Goal: Task Accomplishment & Management: Use online tool/utility

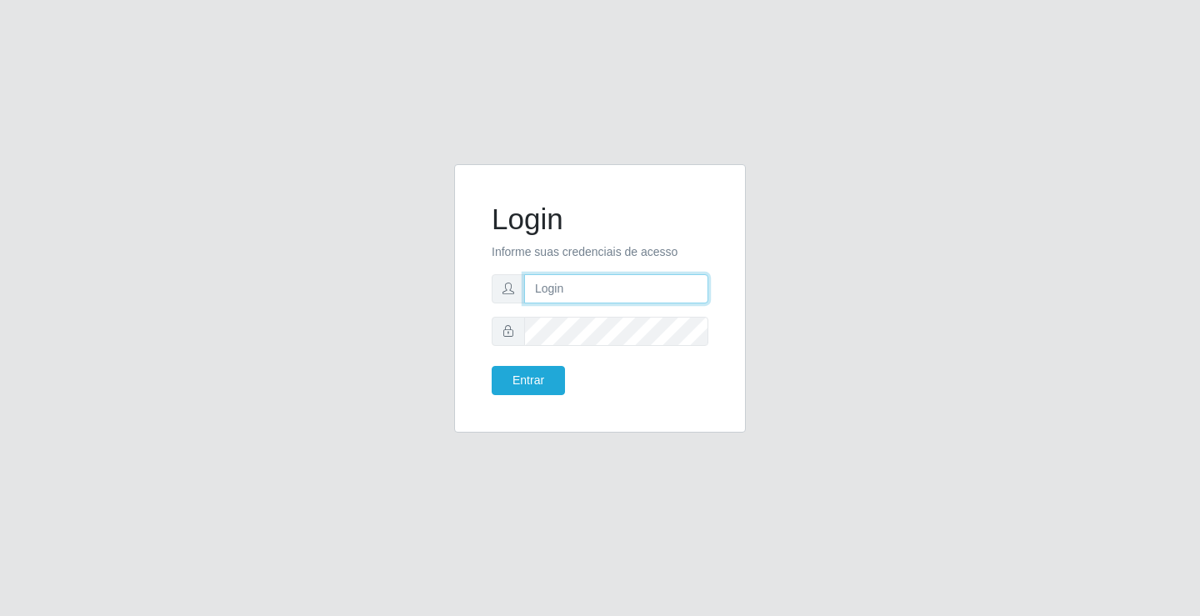
click at [587, 293] on input "text" at bounding box center [616, 288] width 184 height 29
click at [589, 292] on input "text" at bounding box center [616, 288] width 184 height 29
type input "giovanny@ideal"
drag, startPoint x: 619, startPoint y: 286, endPoint x: 504, endPoint y: 295, distance: 115.4
click at [504, 295] on div "giovanny@ideal" at bounding box center [600, 288] width 217 height 29
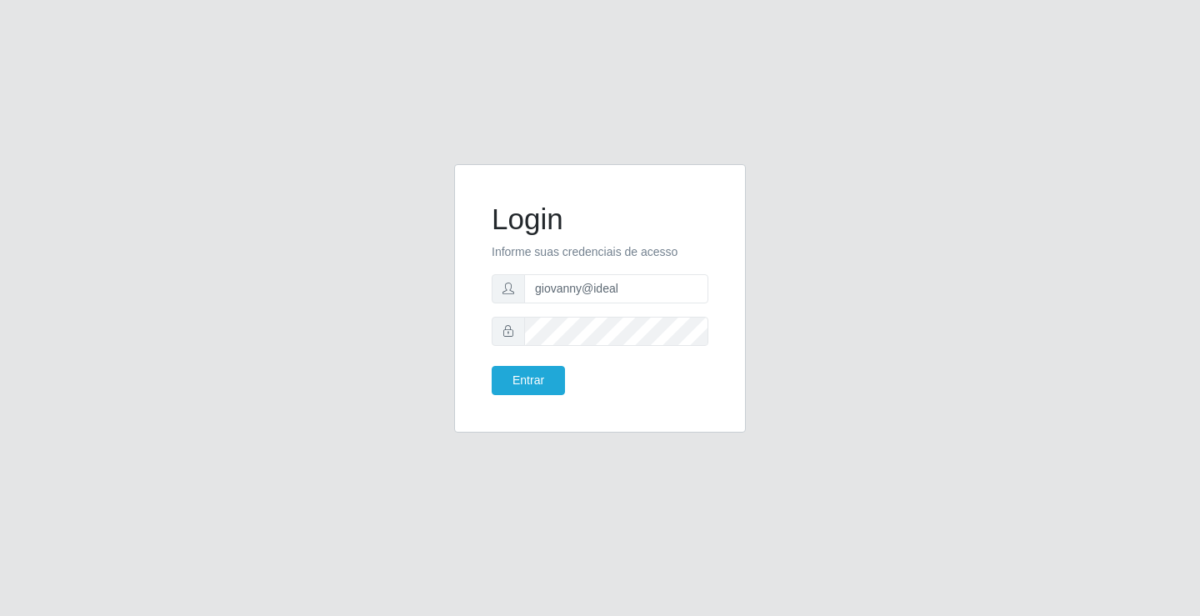
drag, startPoint x: 587, startPoint y: 313, endPoint x: 538, endPoint y: 214, distance: 110.7
click at [538, 214] on h1 "Login" at bounding box center [600, 219] width 217 height 35
drag, startPoint x: 625, startPoint y: 288, endPoint x: 532, endPoint y: 294, distance: 93.5
click at [532, 294] on input "giovanny@ideal" at bounding box center [616, 288] width 184 height 29
click at [541, 383] on button "Entrar" at bounding box center [528, 380] width 73 height 29
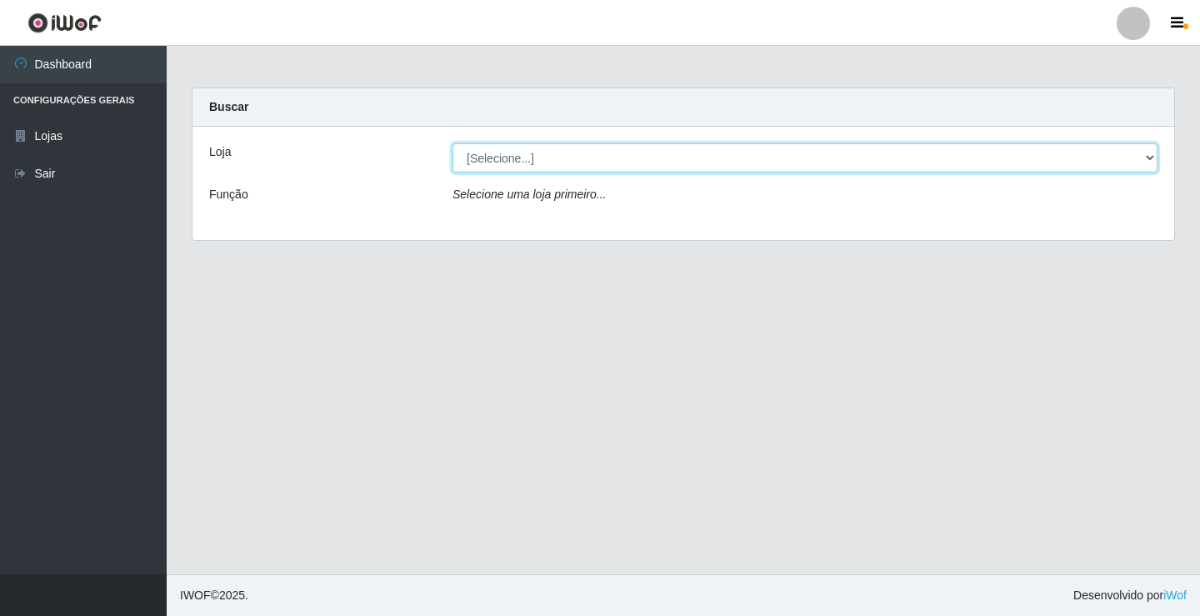
click at [915, 160] on select "[Selecione...] Ideal - Conceição" at bounding box center [805, 157] width 705 height 29
select select "231"
click at [453, 143] on select "[Selecione...] Ideal - Conceição" at bounding box center [805, 157] width 705 height 29
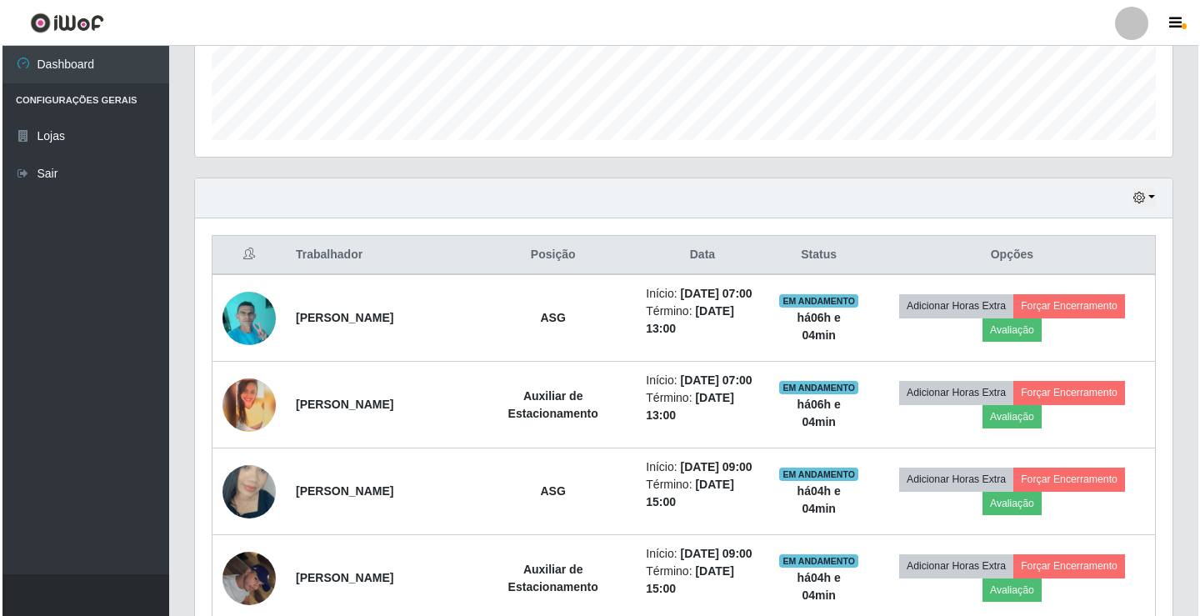
scroll to position [500, 0]
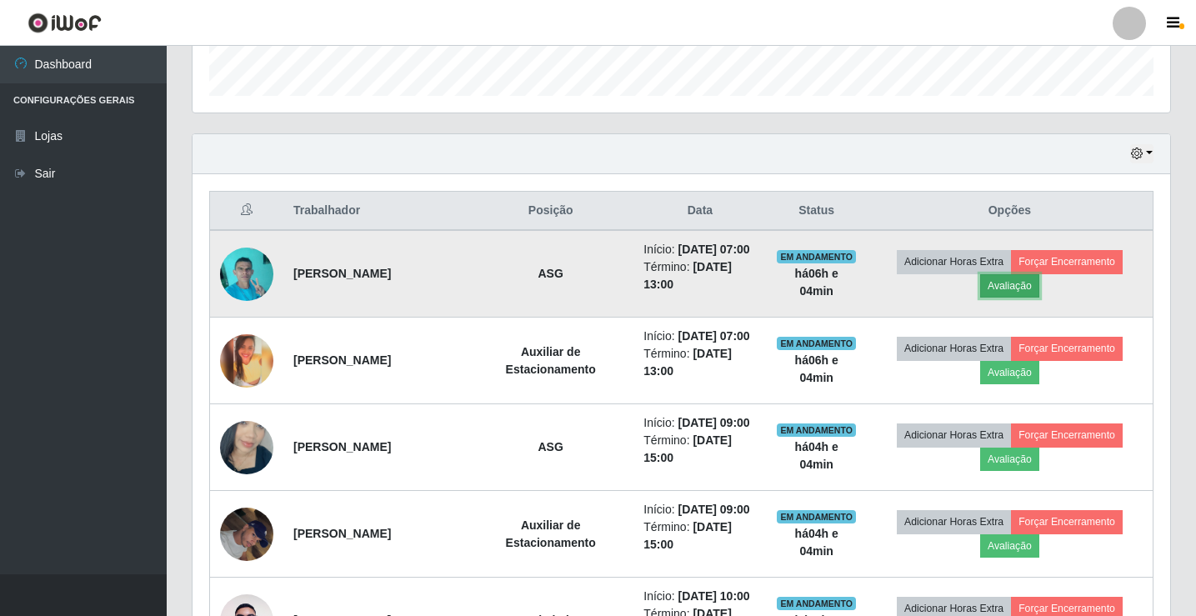
click at [1028, 297] on button "Avaliação" at bounding box center [1009, 285] width 59 height 23
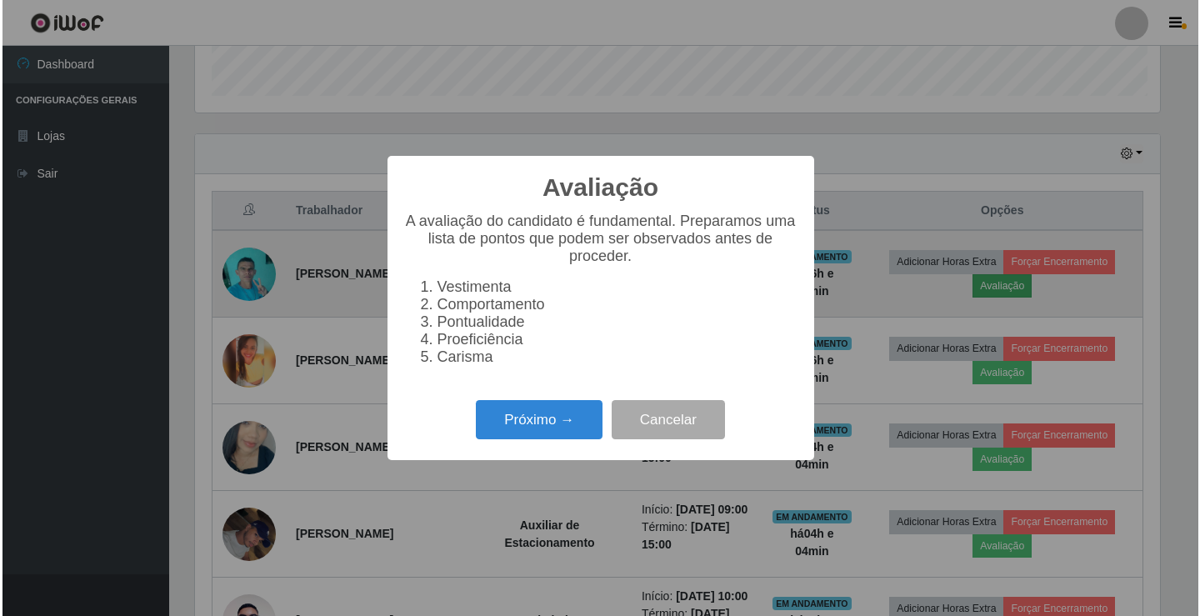
scroll to position [346, 969]
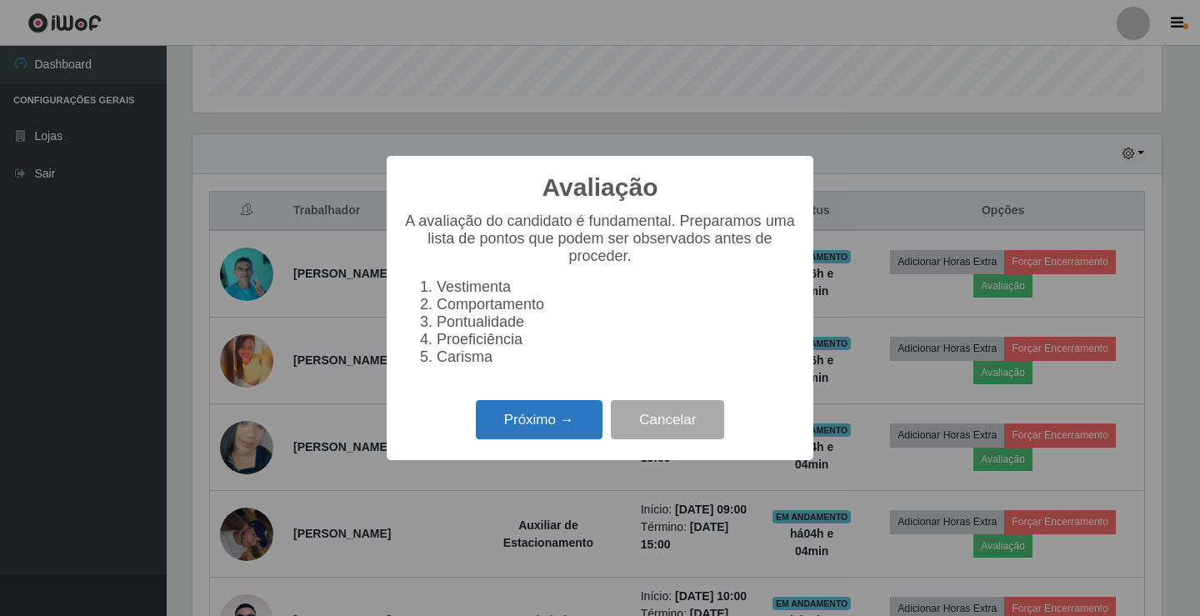
click at [548, 426] on button "Próximo →" at bounding box center [539, 419] width 127 height 39
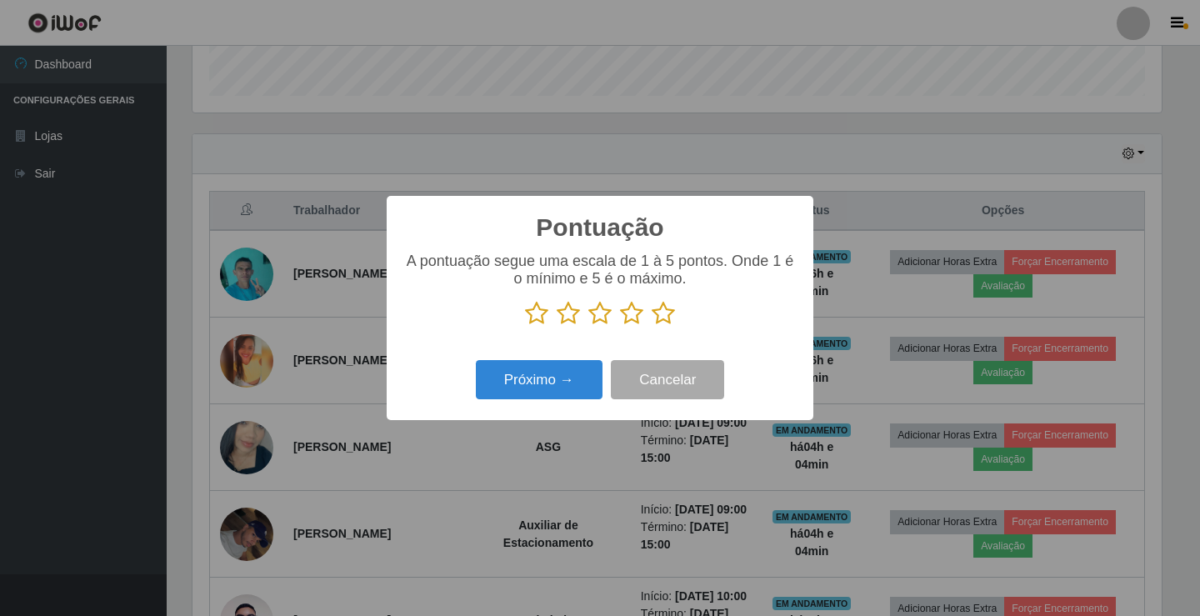
scroll to position [833169, 832545]
click at [668, 320] on icon at bounding box center [663, 313] width 23 height 25
click at [652, 326] on input "radio" at bounding box center [652, 326] width 0 height 0
click at [578, 378] on button "Próximo →" at bounding box center [539, 379] width 127 height 39
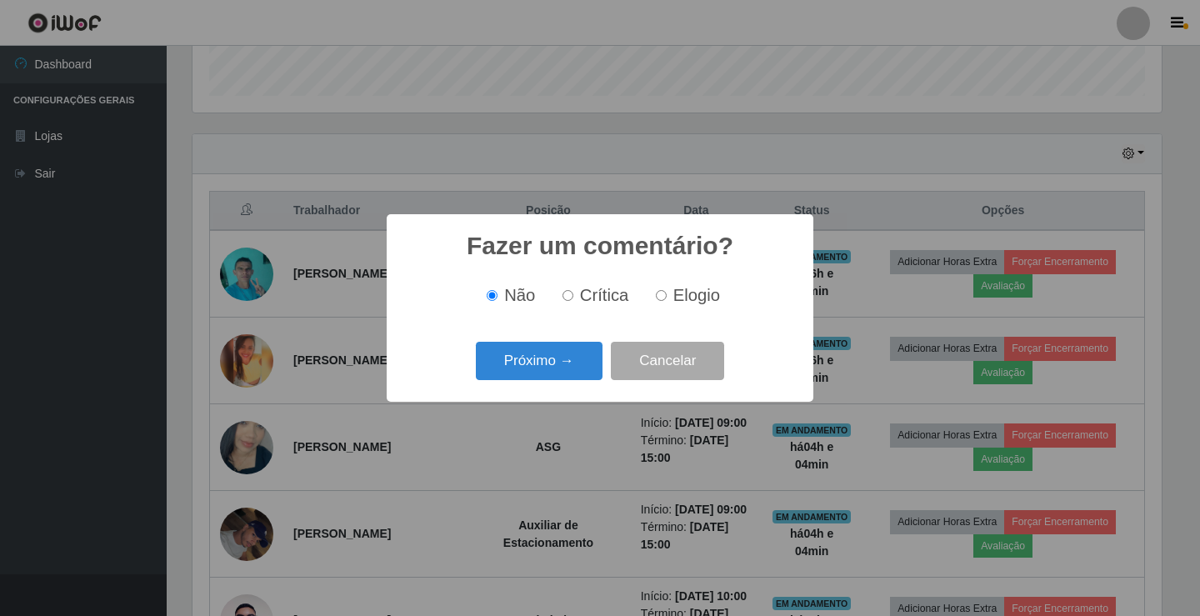
click at [578, 378] on button "Próximo →" at bounding box center [539, 361] width 127 height 39
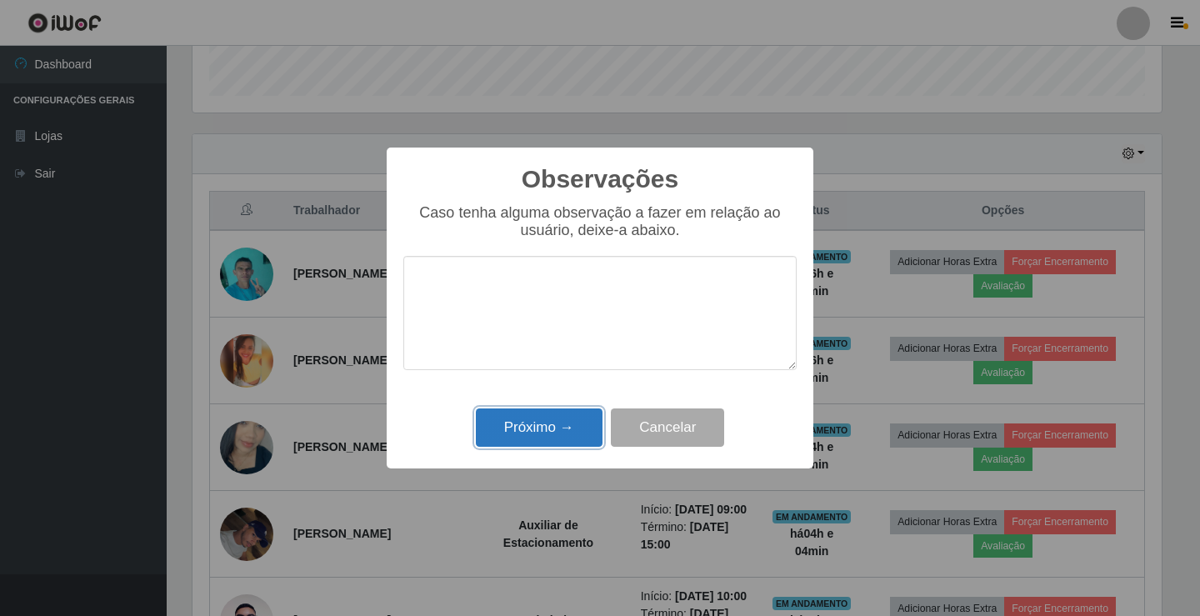
click at [524, 419] on button "Próximo →" at bounding box center [539, 427] width 127 height 39
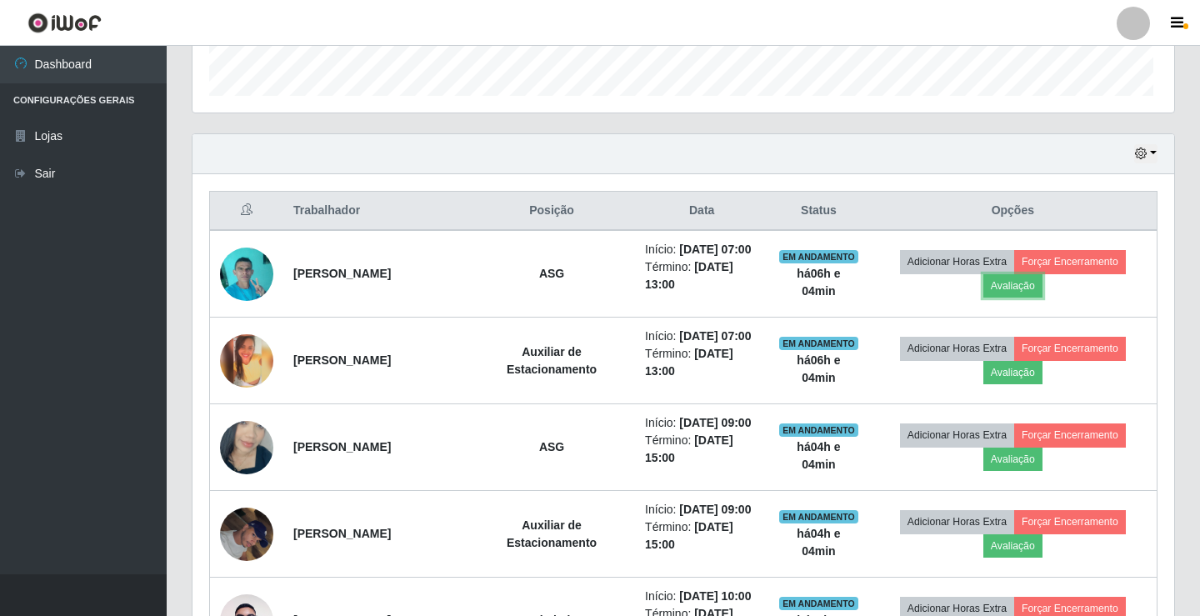
scroll to position [346, 978]
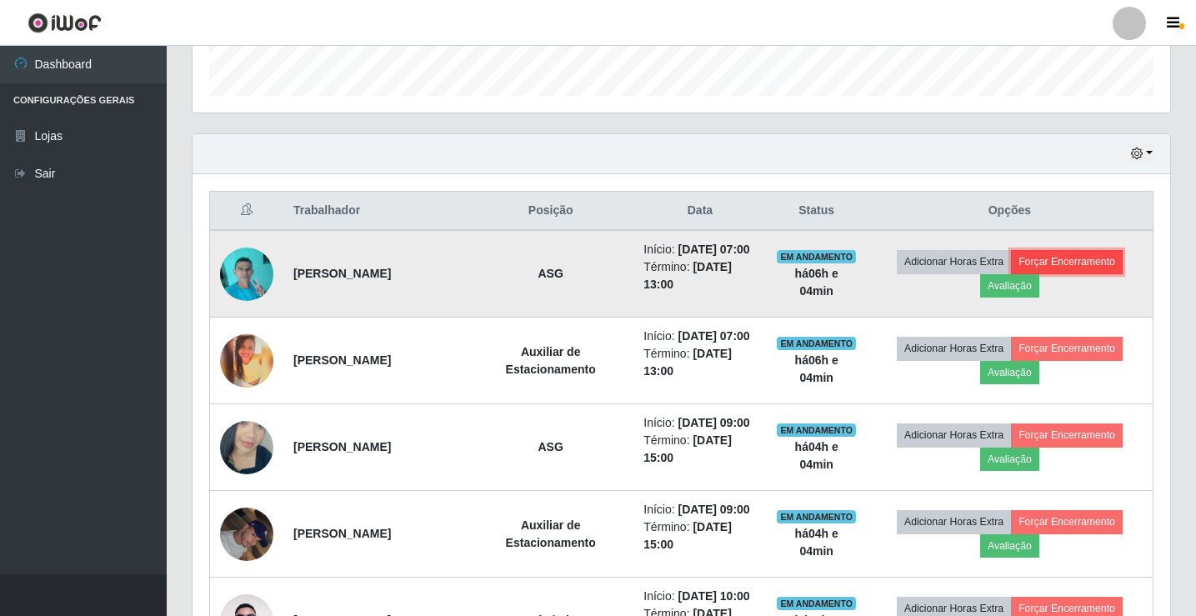
click at [1089, 268] on button "Forçar Encerramento" at bounding box center [1067, 261] width 112 height 23
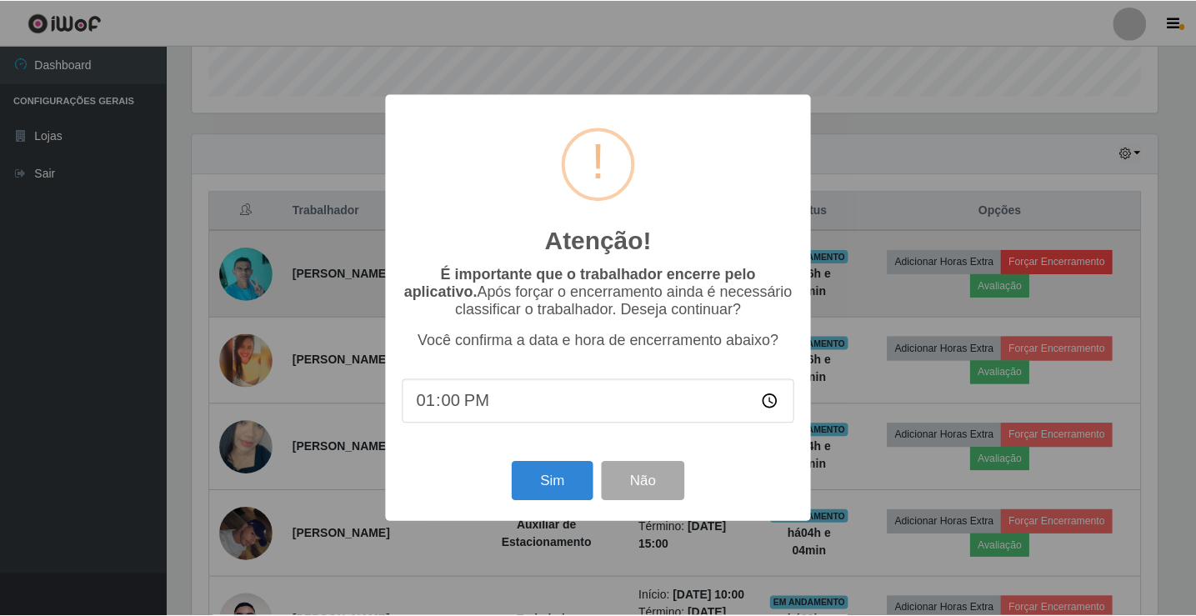
scroll to position [346, 969]
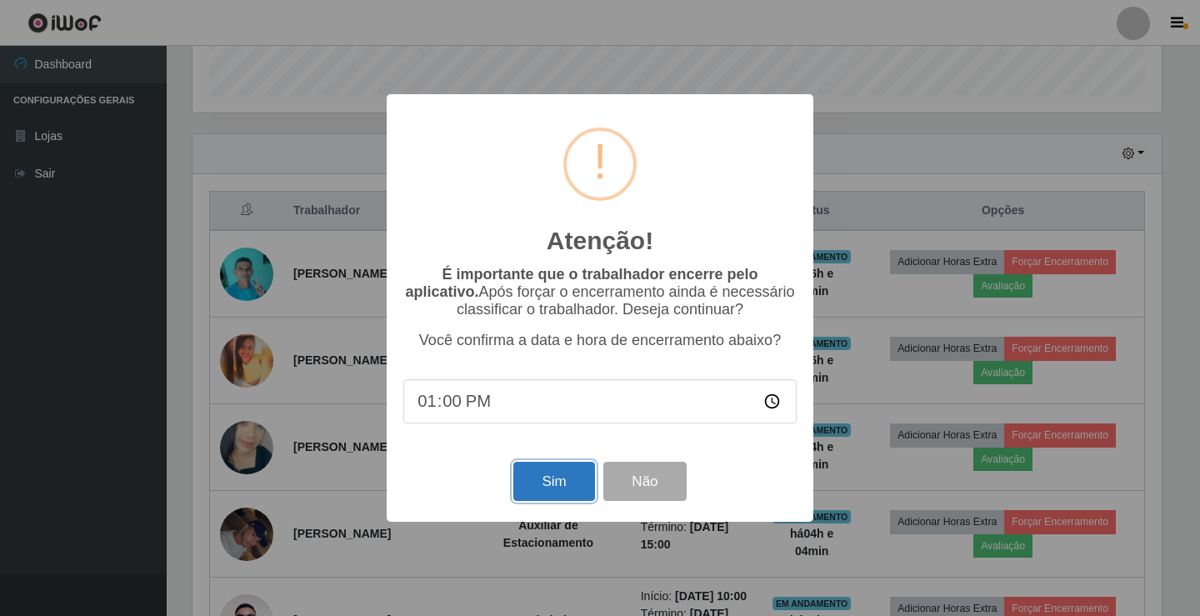
click at [550, 476] on button "Sim" at bounding box center [553, 481] width 81 height 39
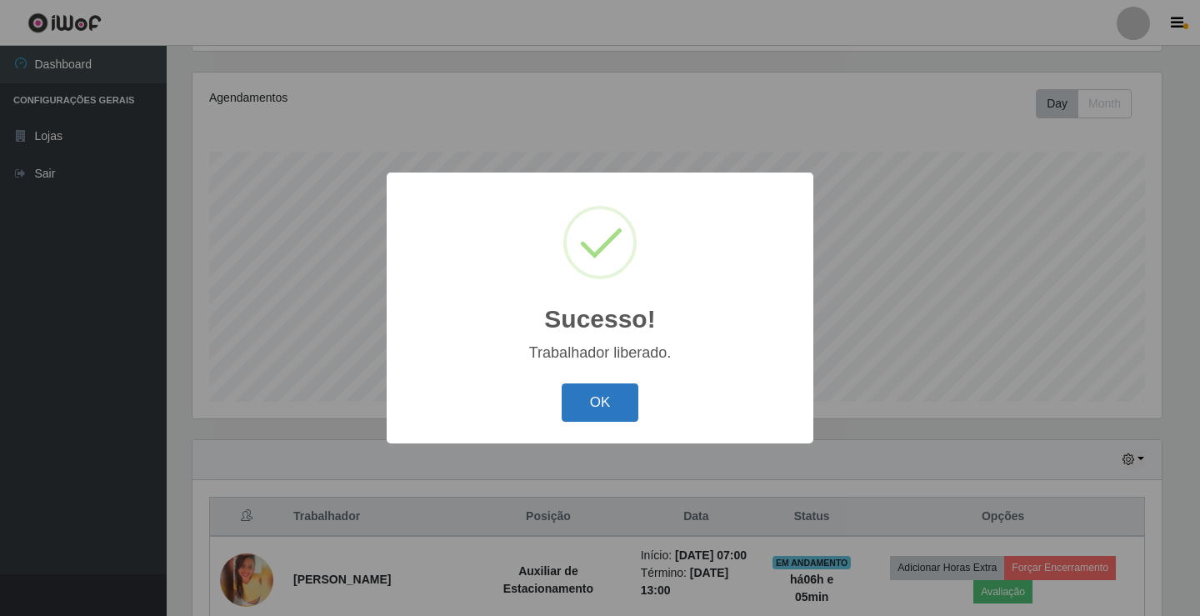
click at [624, 398] on button "OK" at bounding box center [601, 402] width 78 height 39
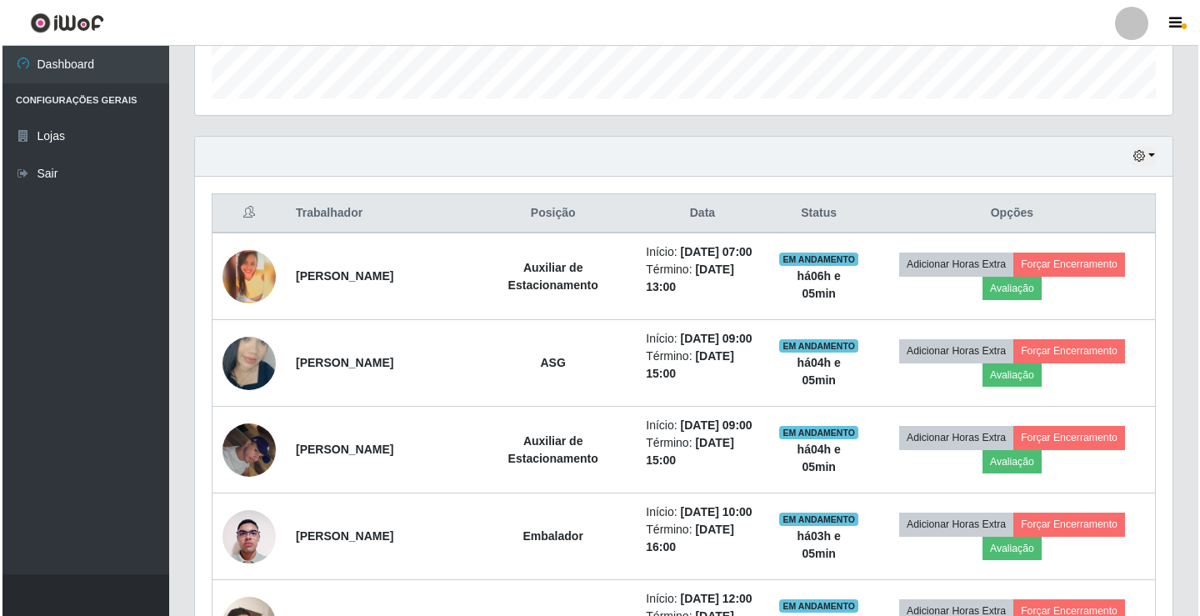
scroll to position [528, 0]
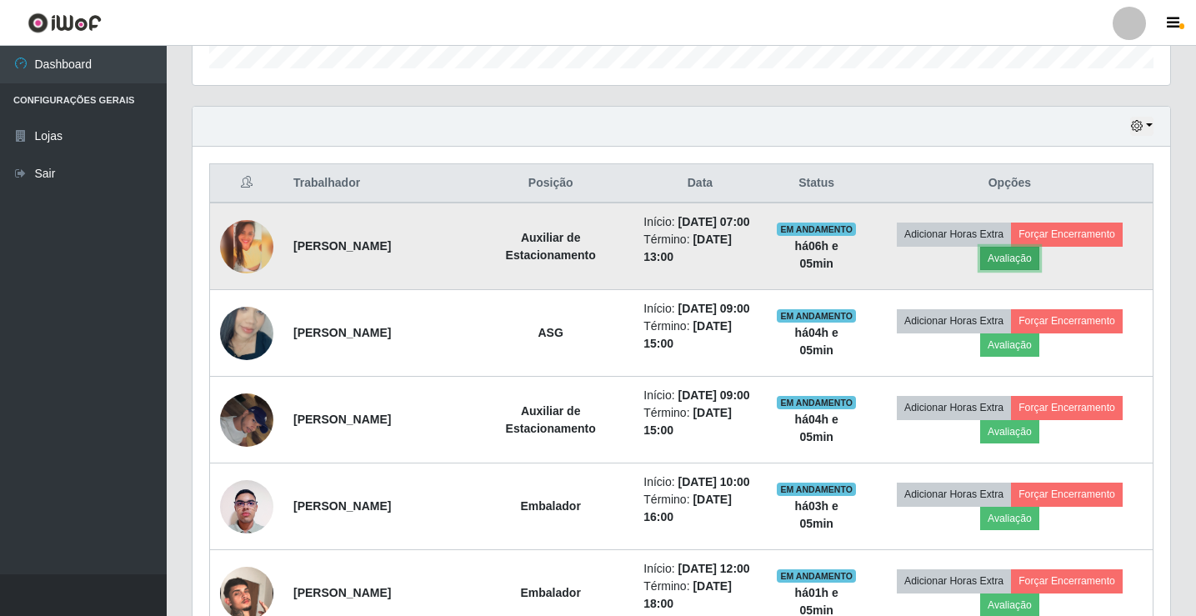
click at [1024, 268] on button "Avaliação" at bounding box center [1009, 258] width 59 height 23
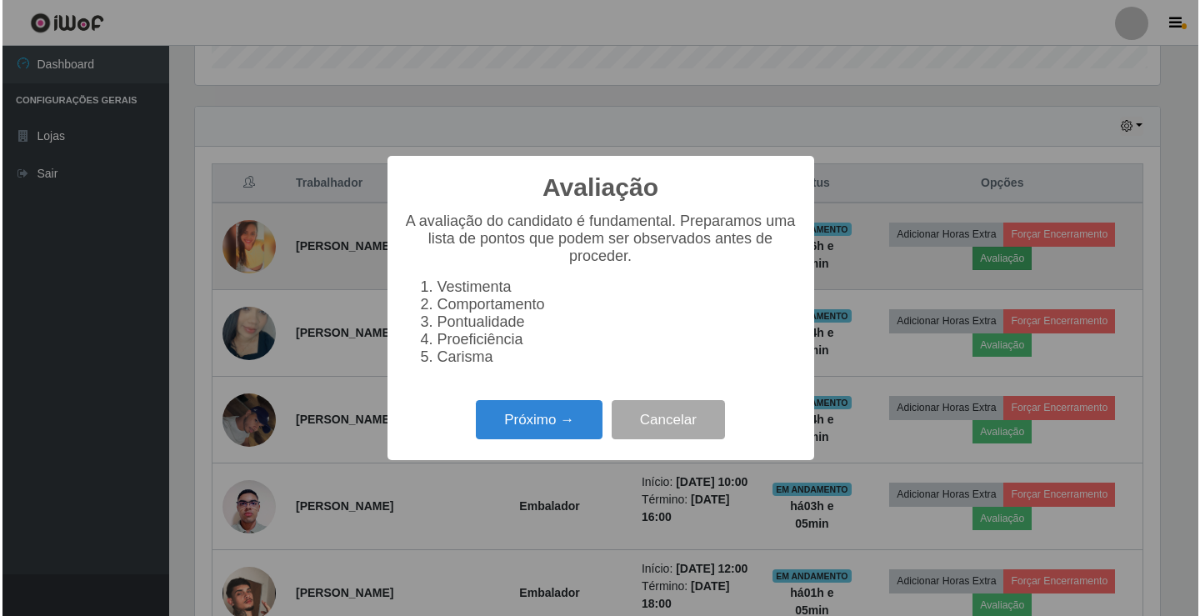
scroll to position [346, 969]
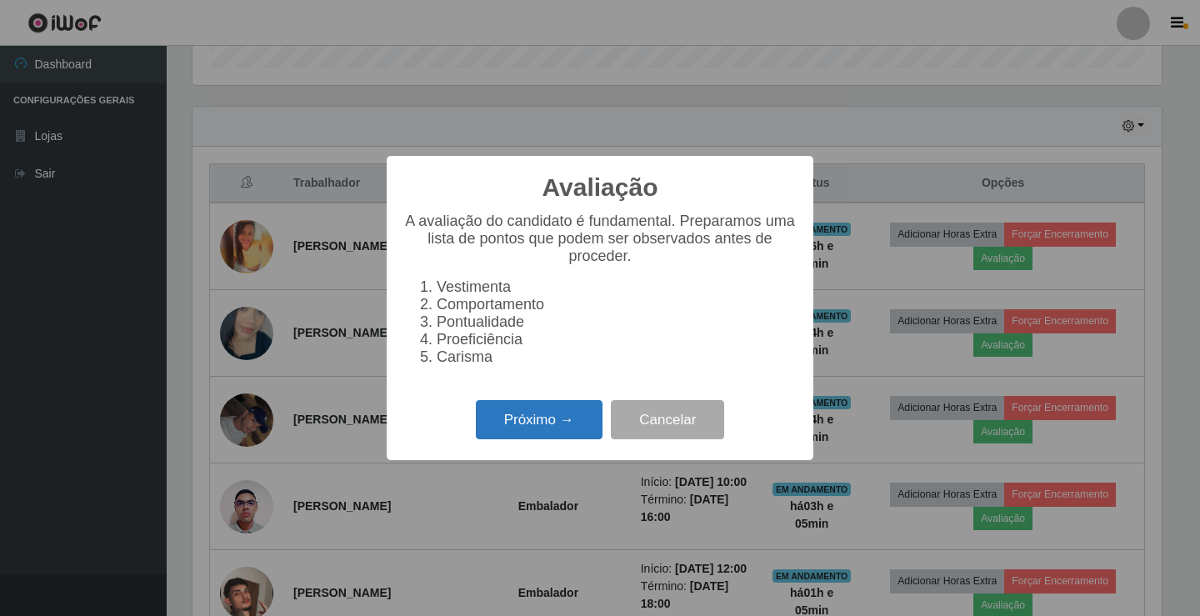
click at [558, 424] on button "Próximo →" at bounding box center [539, 419] width 127 height 39
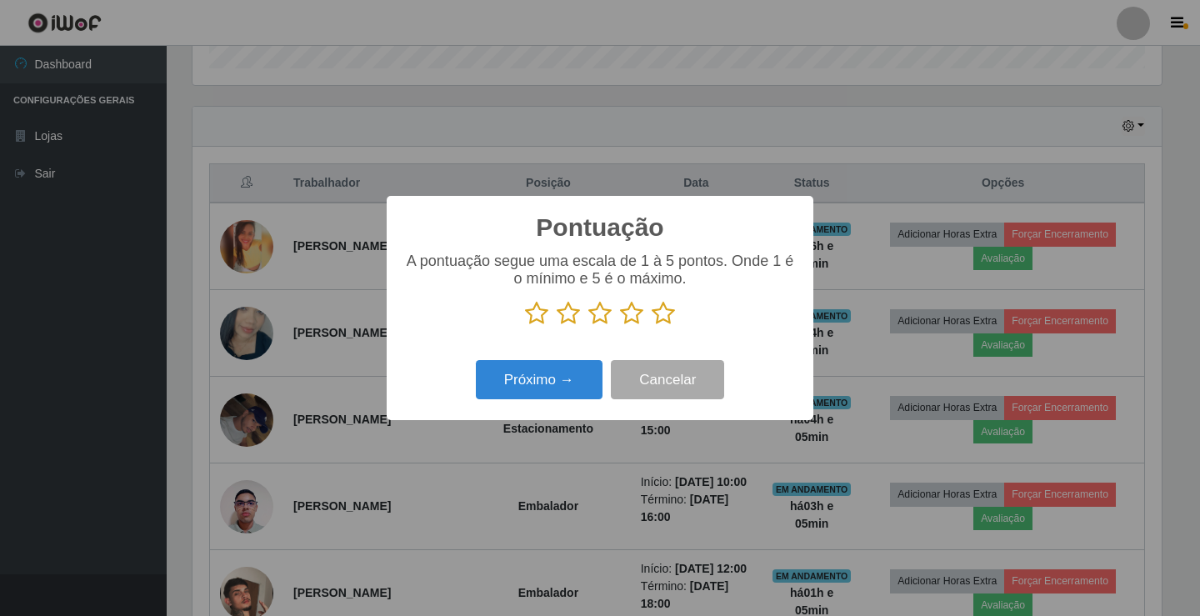
scroll to position [833169, 832545]
click at [662, 313] on icon at bounding box center [663, 313] width 23 height 25
click at [652, 326] on input "radio" at bounding box center [652, 326] width 0 height 0
click at [559, 375] on button "Próximo →" at bounding box center [539, 379] width 127 height 39
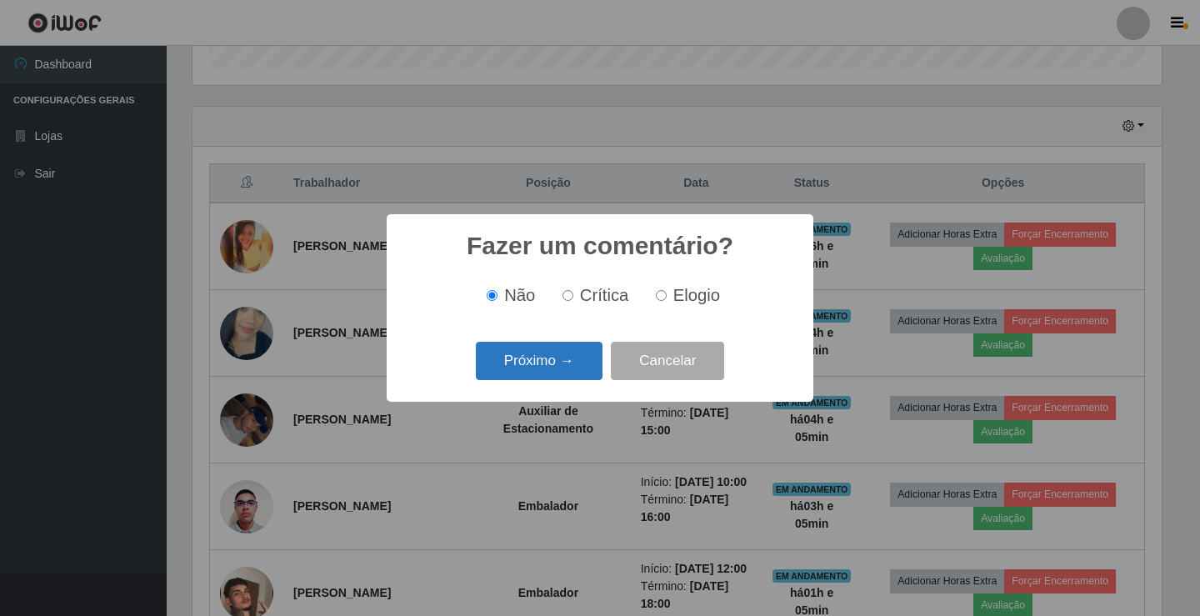
click at [557, 368] on button "Próximo →" at bounding box center [539, 361] width 127 height 39
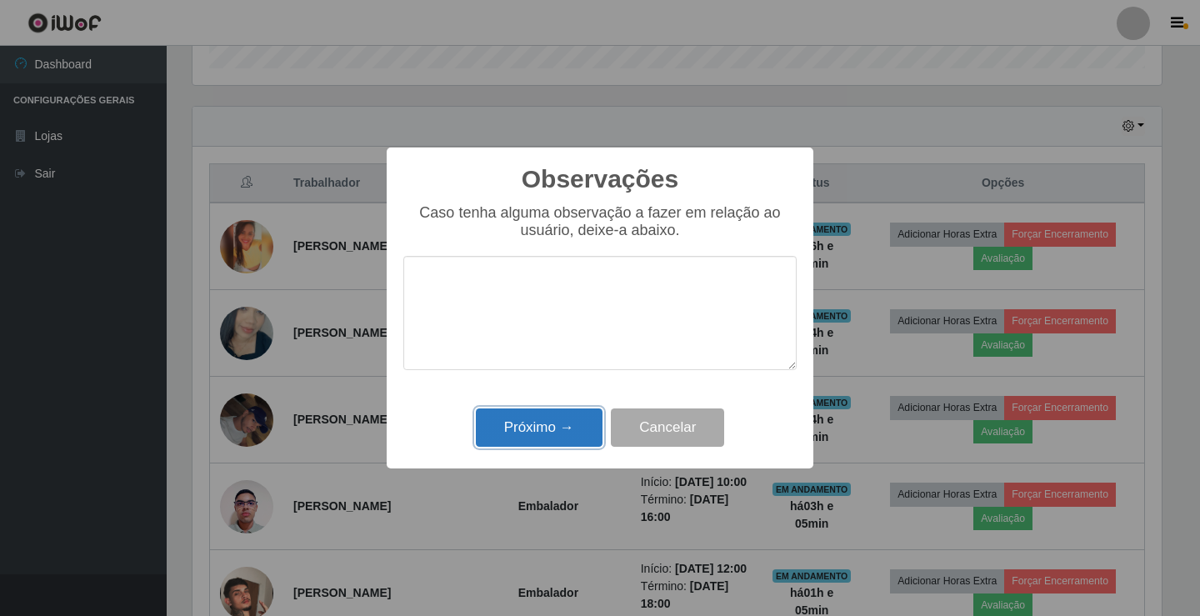
click at [568, 418] on button "Próximo →" at bounding box center [539, 427] width 127 height 39
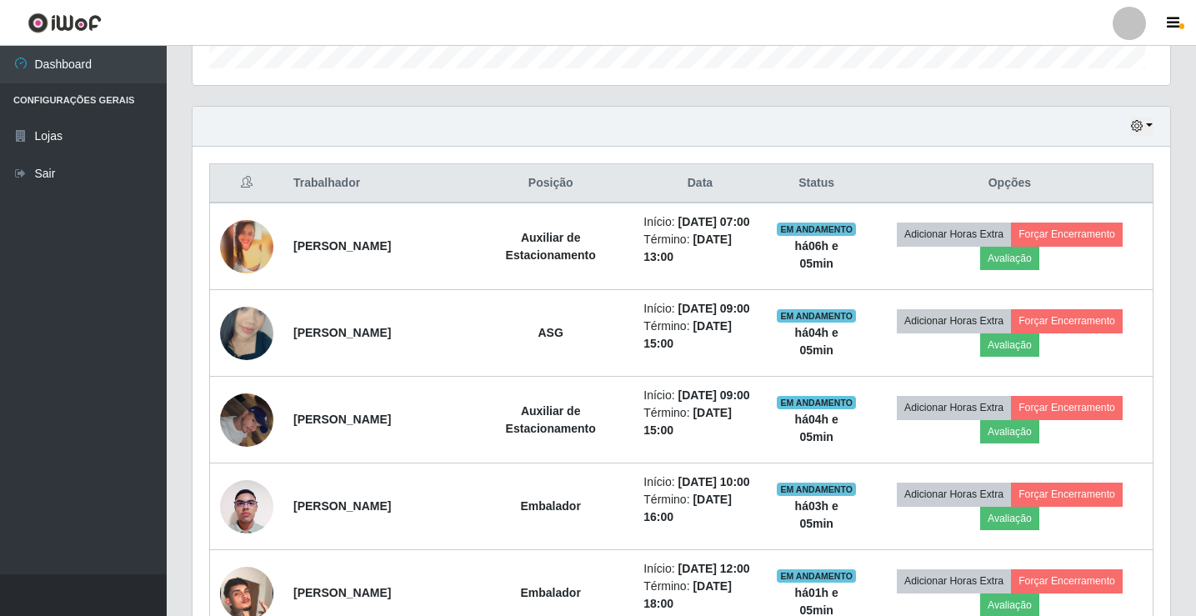
scroll to position [346, 978]
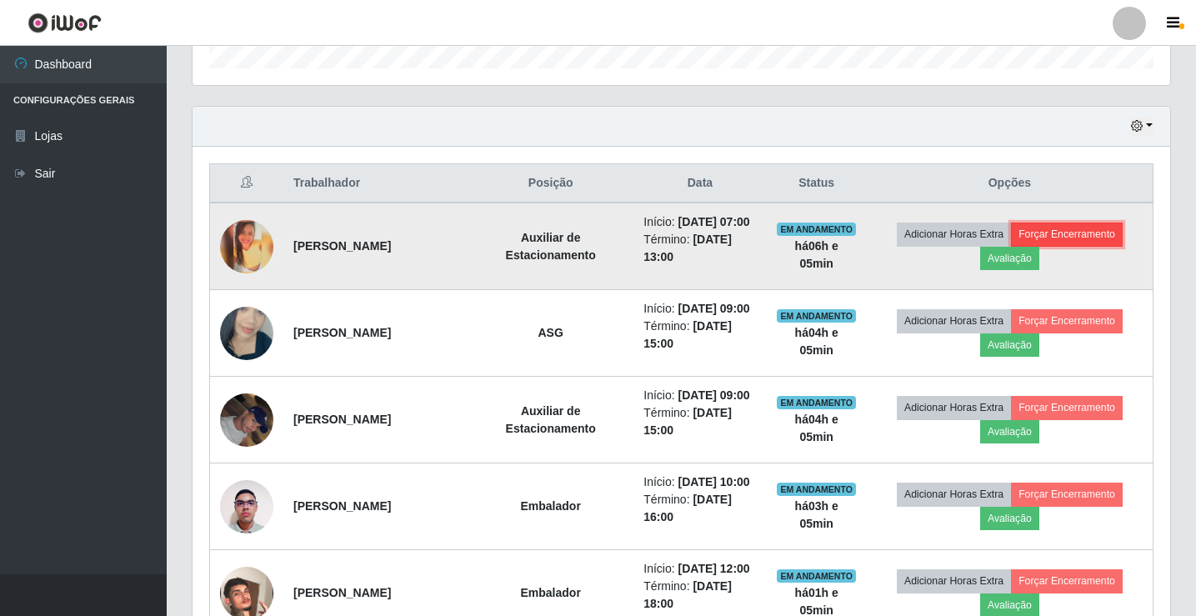
click at [1097, 243] on button "Forçar Encerramento" at bounding box center [1067, 234] width 112 height 23
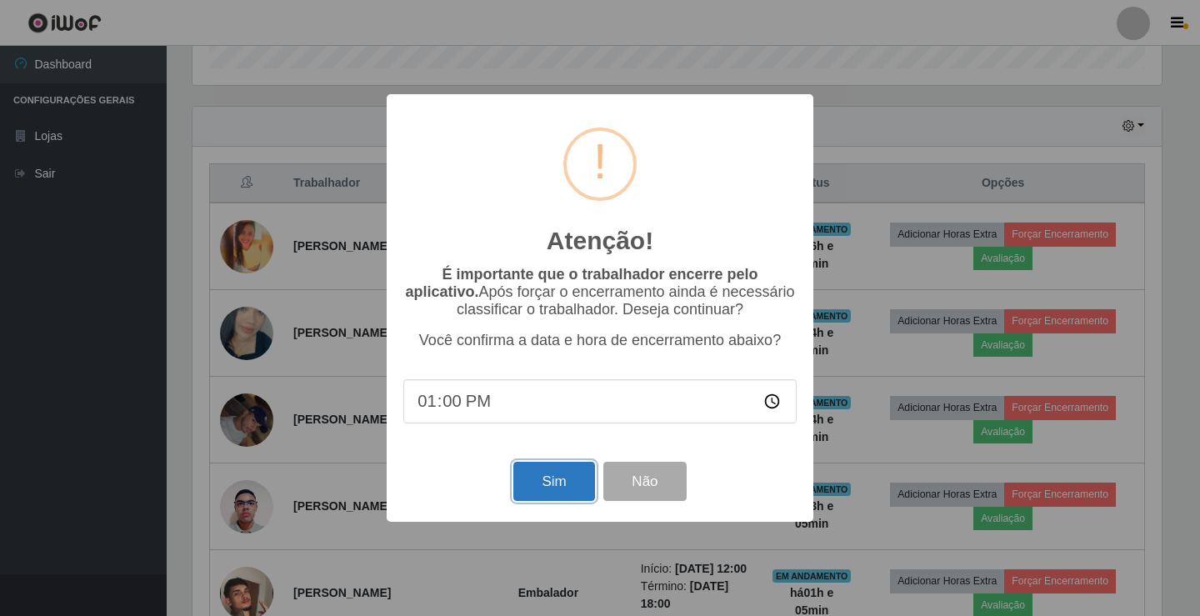
click at [562, 480] on button "Sim" at bounding box center [553, 481] width 81 height 39
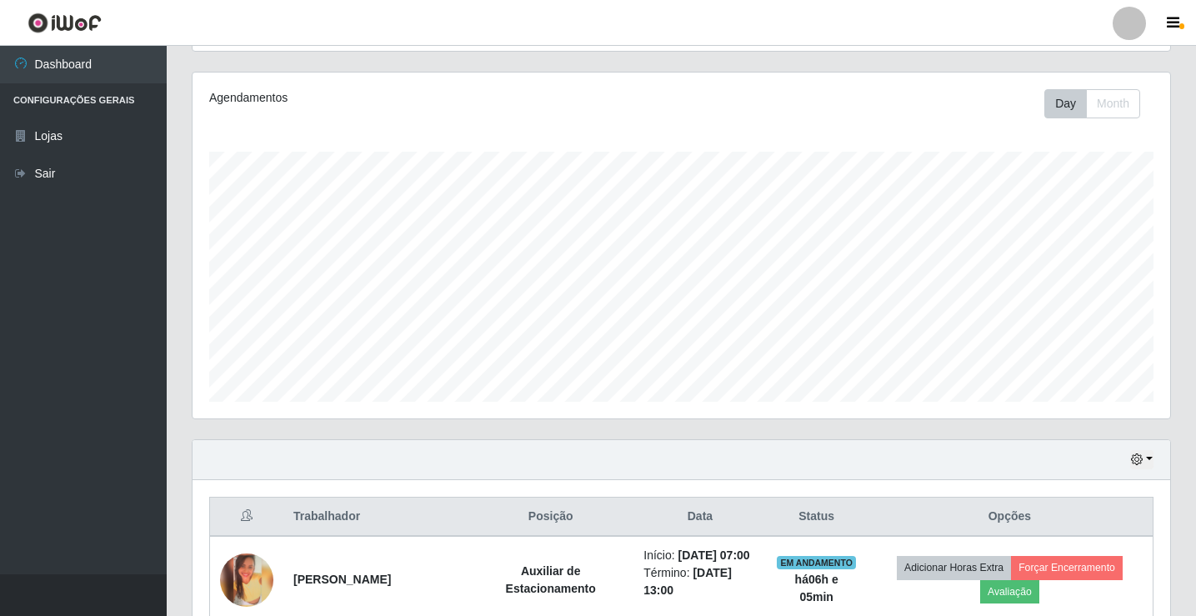
scroll to position [0, 0]
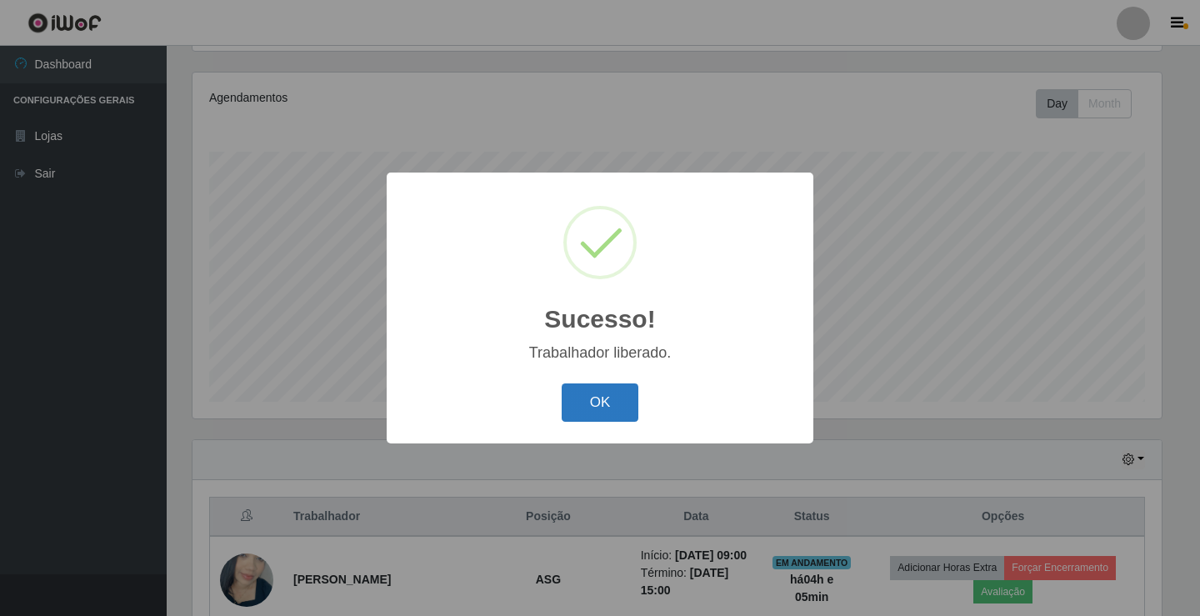
click at [603, 391] on button "OK" at bounding box center [601, 402] width 78 height 39
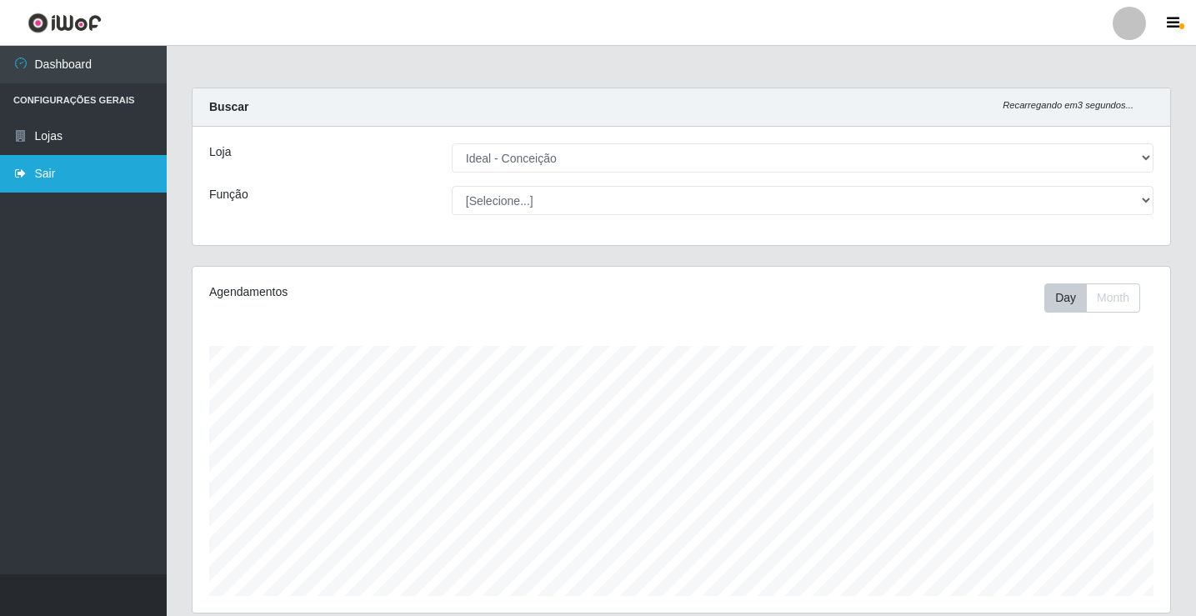
click at [49, 176] on link "Sair" at bounding box center [83, 174] width 167 height 38
